Goal: Task Accomplishment & Management: Manage account settings

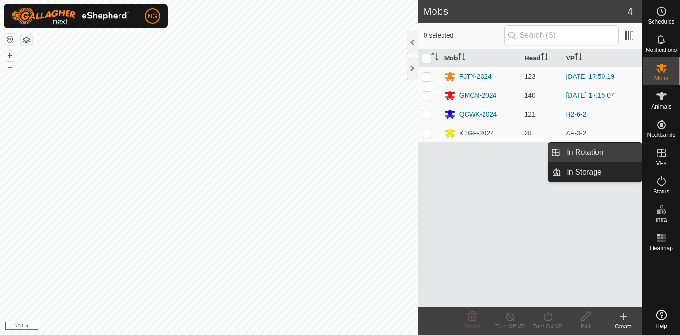
click at [627, 150] on link "In Rotation" at bounding box center [601, 152] width 81 height 19
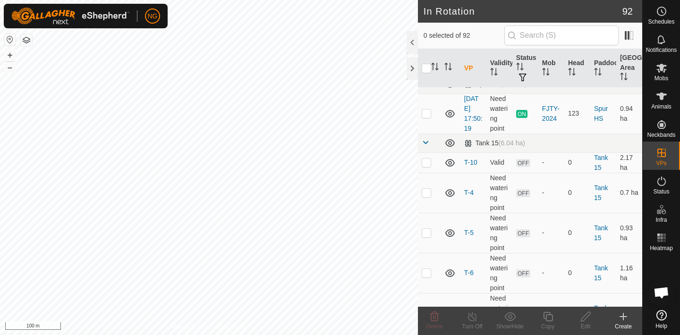
scroll to position [2131, 0]
click at [427, 227] on p-checkbox at bounding box center [426, 231] width 9 height 8
checkbox input "true"
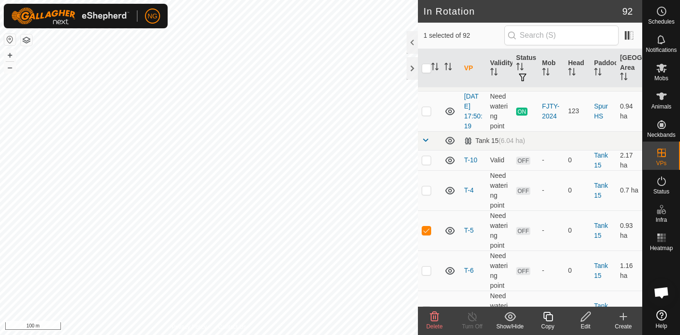
click at [583, 317] on icon at bounding box center [585, 316] width 9 height 9
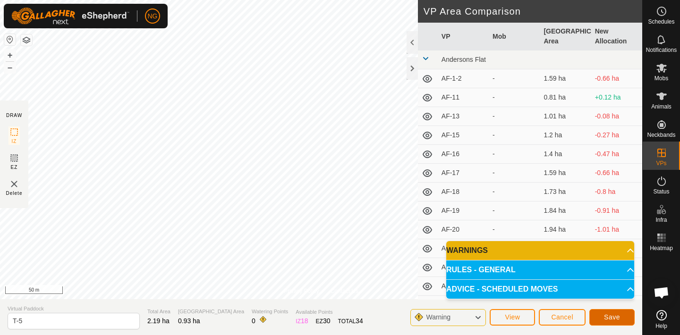
click at [606, 314] on span "Save" at bounding box center [612, 317] width 16 height 8
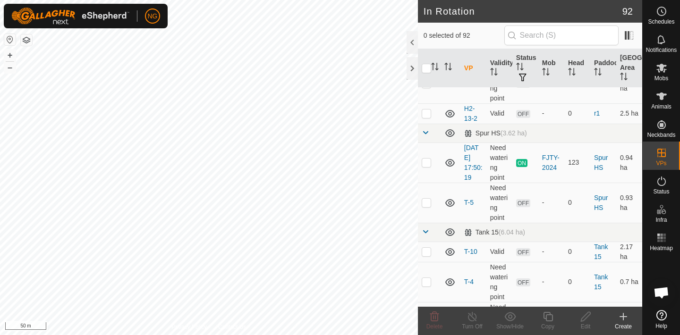
scroll to position [2074, 0]
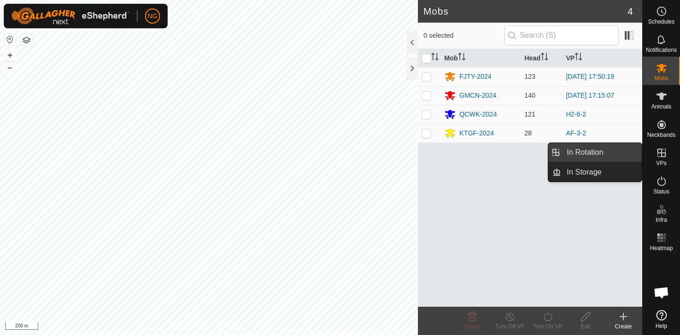
click at [599, 150] on link "In Rotation" at bounding box center [601, 152] width 81 height 19
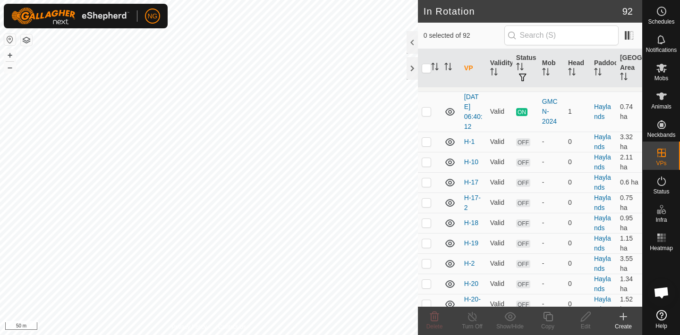
scroll to position [1396, 0]
click at [425, 140] on p-checkbox at bounding box center [426, 141] width 9 height 8
checkbox input "false"
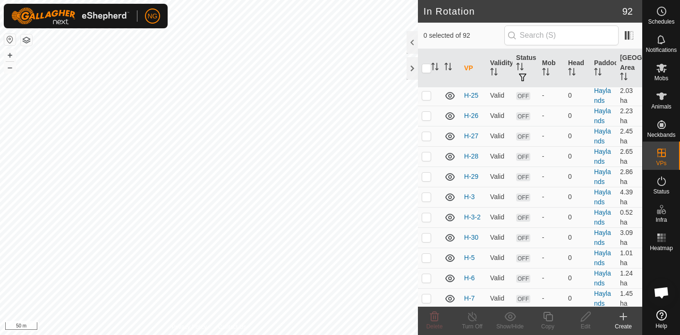
scroll to position [1706, 0]
click at [427, 196] on p-checkbox at bounding box center [426, 197] width 9 height 8
checkbox input "false"
click at [426, 256] on p-checkbox at bounding box center [426, 258] width 9 height 8
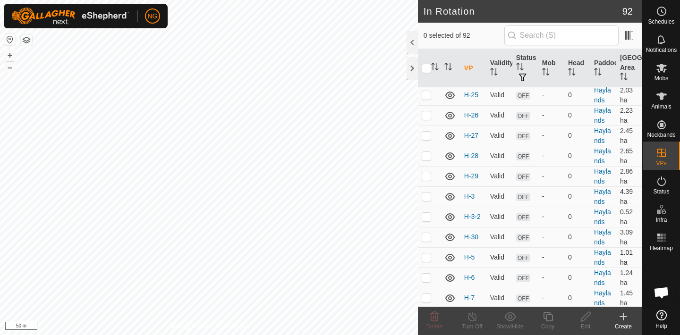
checkbox input "true"
click at [583, 319] on icon at bounding box center [586, 316] width 12 height 11
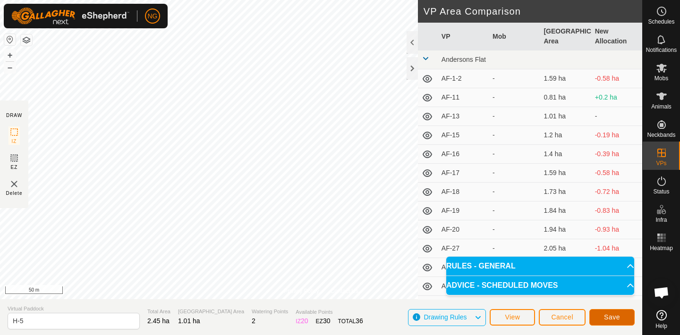
click at [607, 317] on span "Save" at bounding box center [612, 317] width 16 height 8
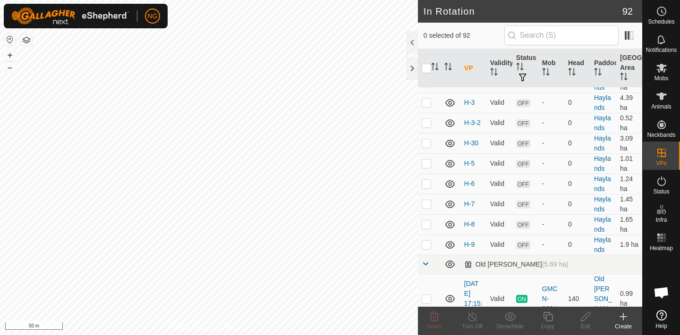
scroll to position [1814, 0]
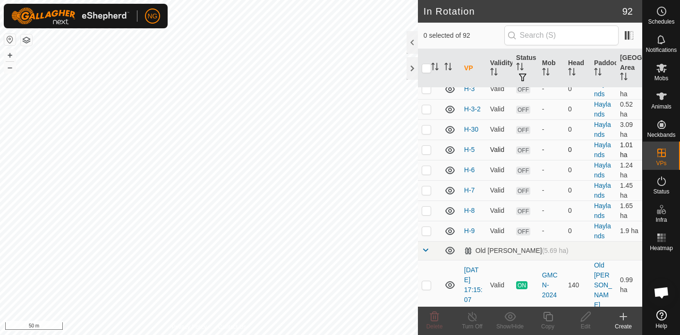
click at [426, 150] on p-checkbox at bounding box center [426, 150] width 9 height 8
checkbox input "false"
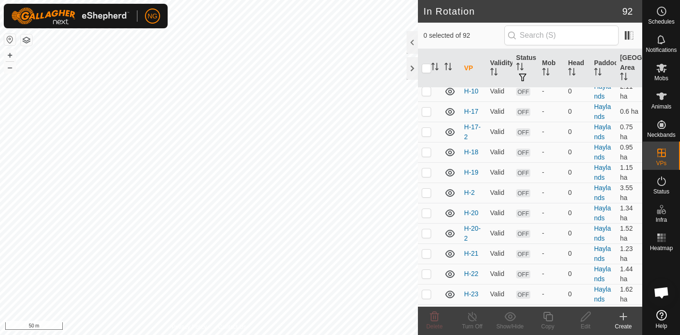
scroll to position [1461, 0]
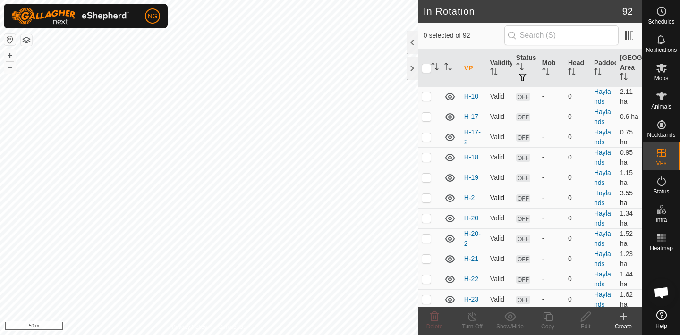
click at [427, 196] on p-checkbox at bounding box center [426, 198] width 9 height 8
checkbox input "false"
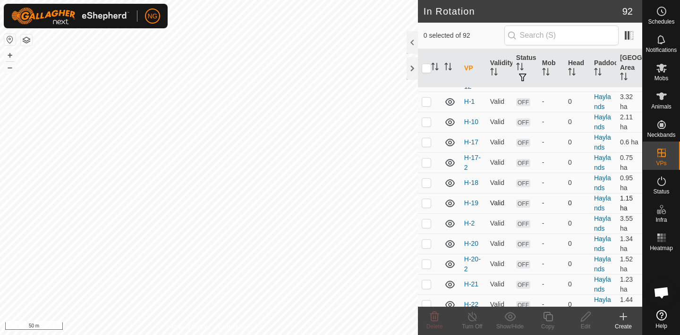
scroll to position [1433, 0]
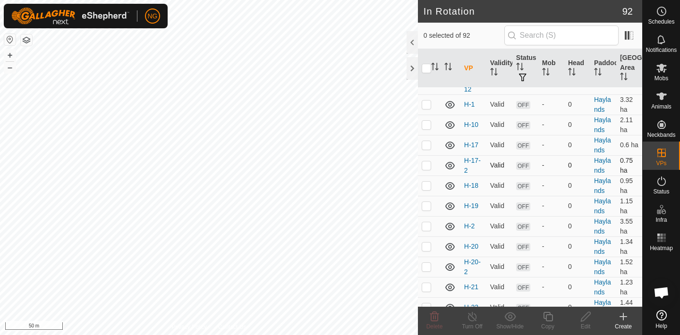
click at [425, 165] on p-checkbox at bounding box center [426, 165] width 9 height 8
checkbox input "false"
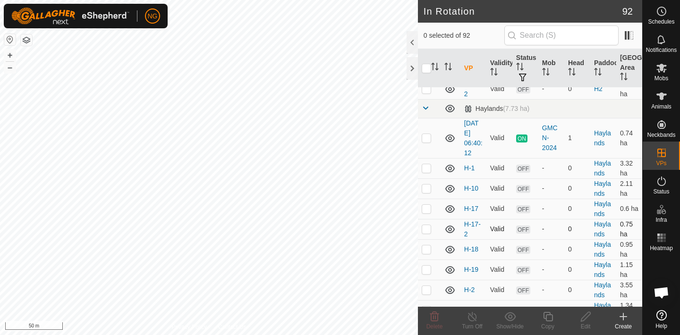
scroll to position [1366, 0]
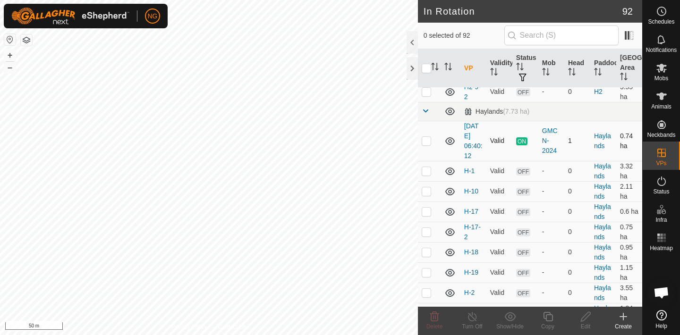
click at [428, 139] on p-checkbox at bounding box center [426, 141] width 9 height 8
checkbox input "false"
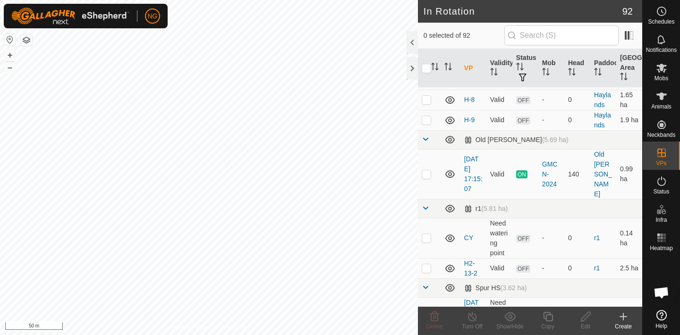
scroll to position [1927, 0]
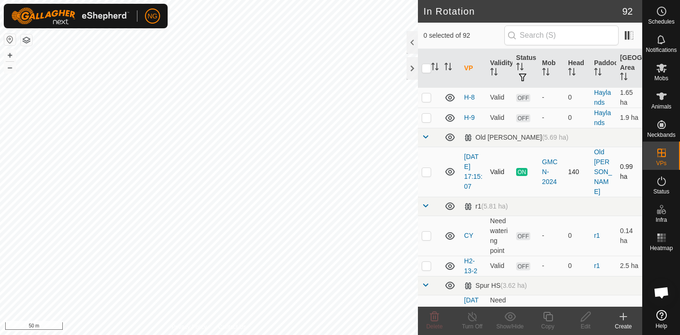
click at [426, 168] on p-checkbox at bounding box center [426, 172] width 9 height 8
checkbox input "false"
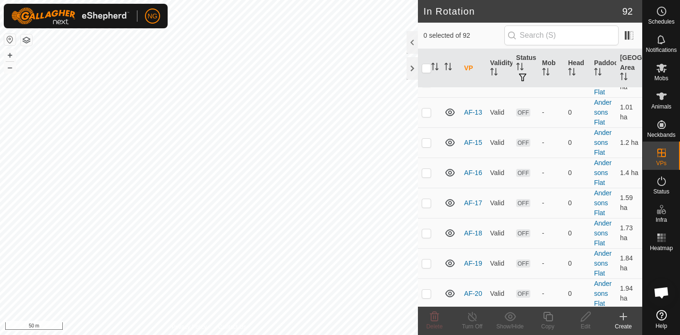
scroll to position [0, 0]
